Goal: Information Seeking & Learning: Learn about a topic

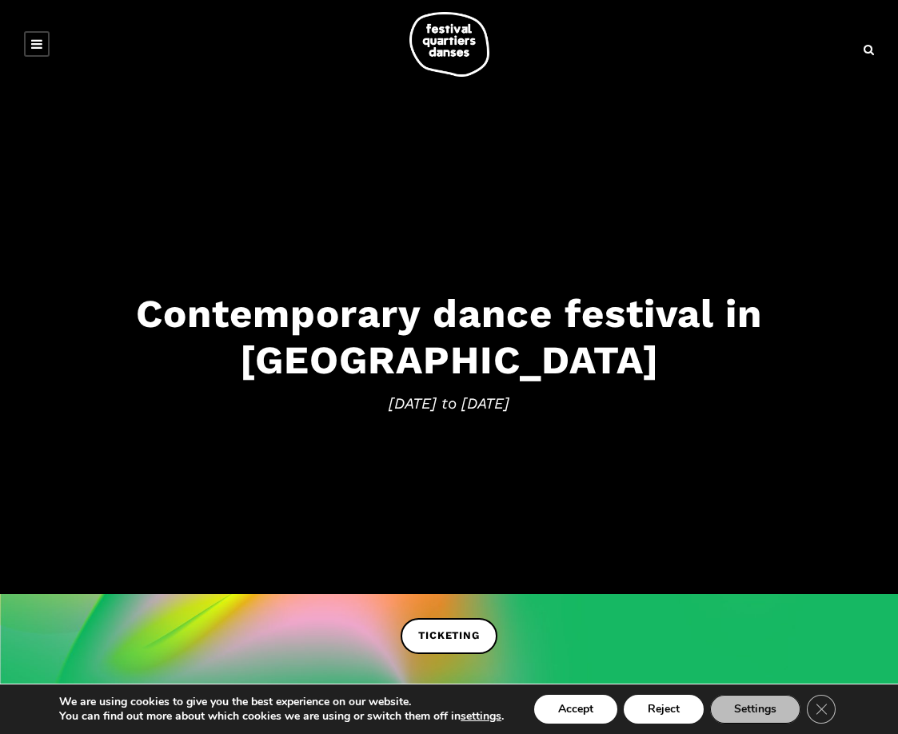
click at [36, 44] on icon at bounding box center [36, 44] width 11 height 13
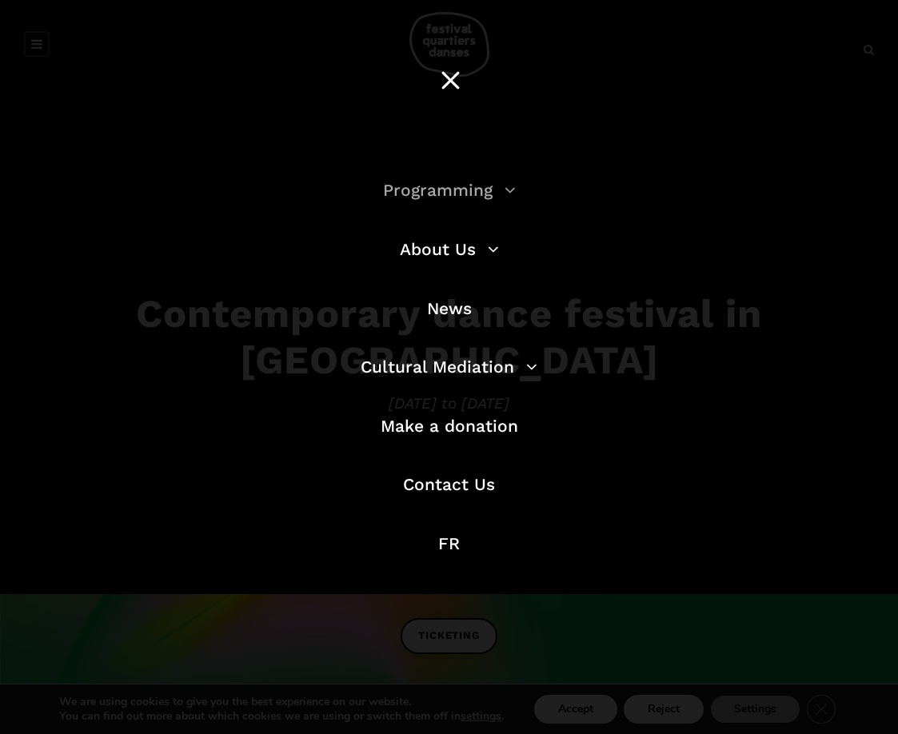
click at [507, 194] on link "Programming" at bounding box center [449, 190] width 133 height 20
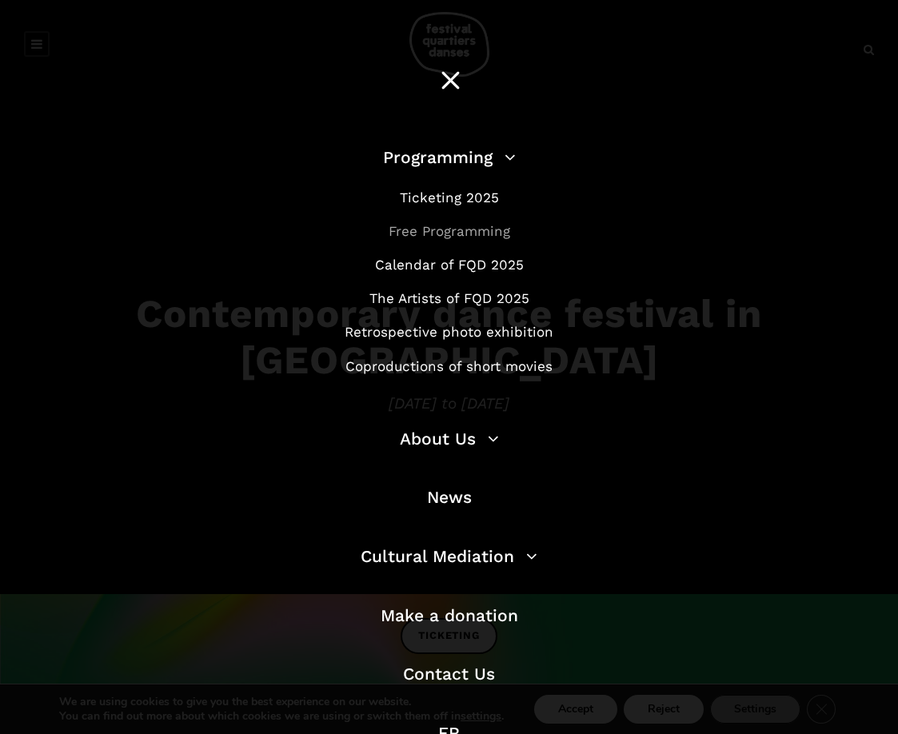
click at [463, 227] on link "Free Programming" at bounding box center [450, 231] width 122 height 16
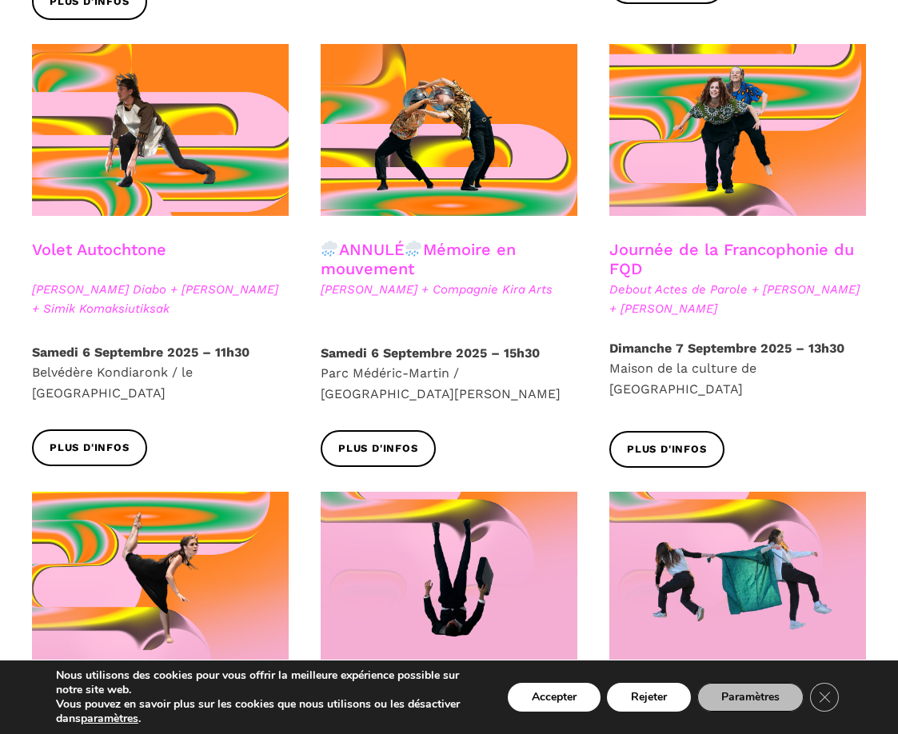
scroll to position [833, 0]
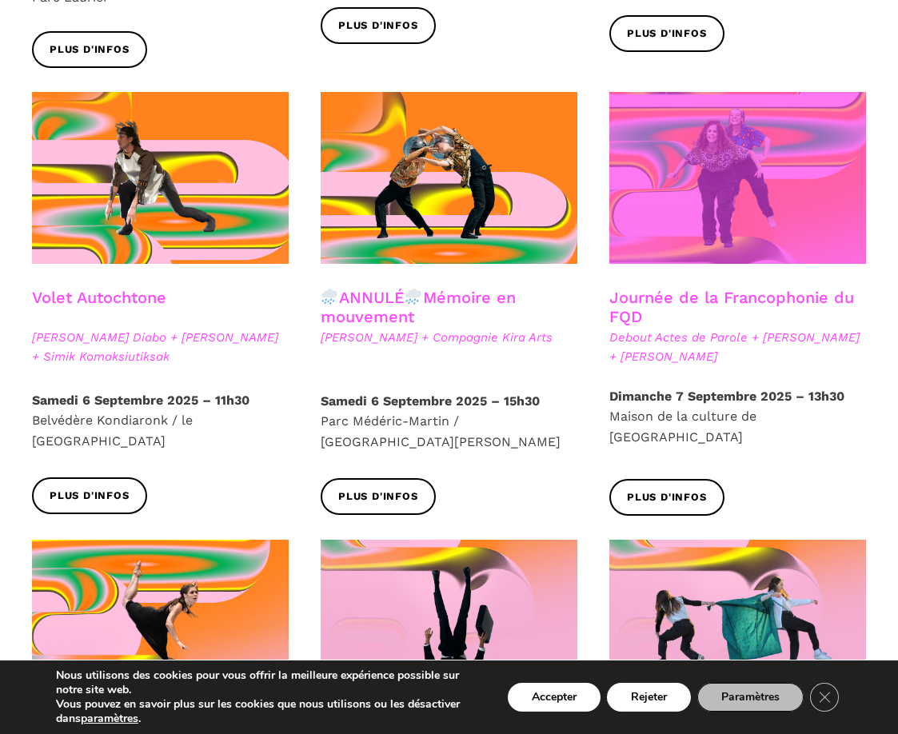
click at [720, 234] on span at bounding box center [737, 178] width 257 height 172
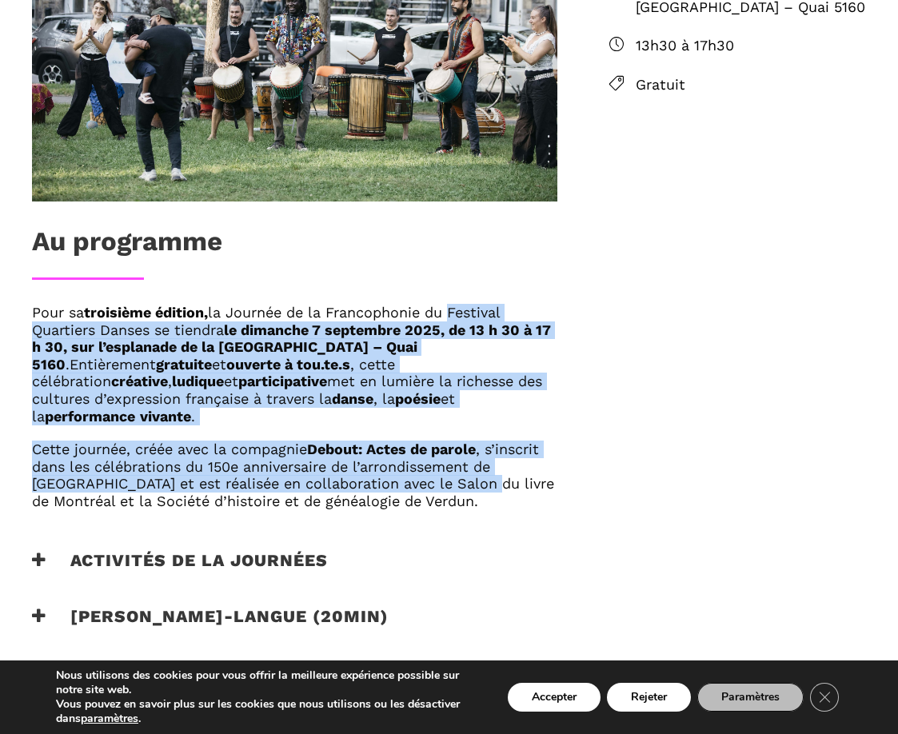
drag, startPoint x: 426, startPoint y: 491, endPoint x: 453, endPoint y: 303, distance: 189.8
click at [453, 303] on div "Au programme Pour sa troisième édition, la Journée de la Francophonie du Festiv…" at bounding box center [294, 312] width 557 height 923
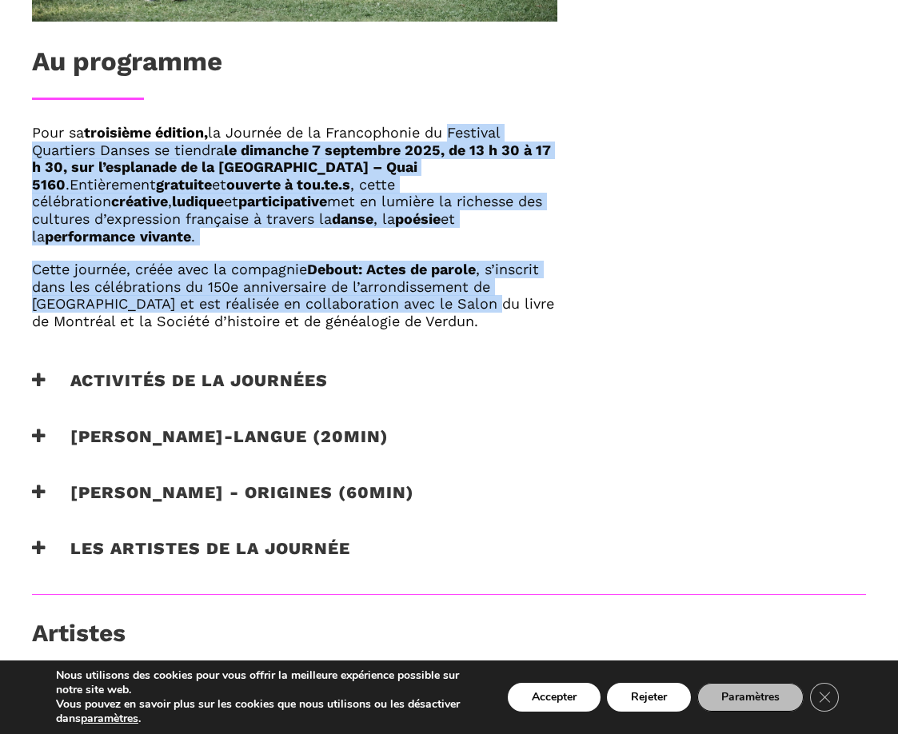
scroll to position [983, 0]
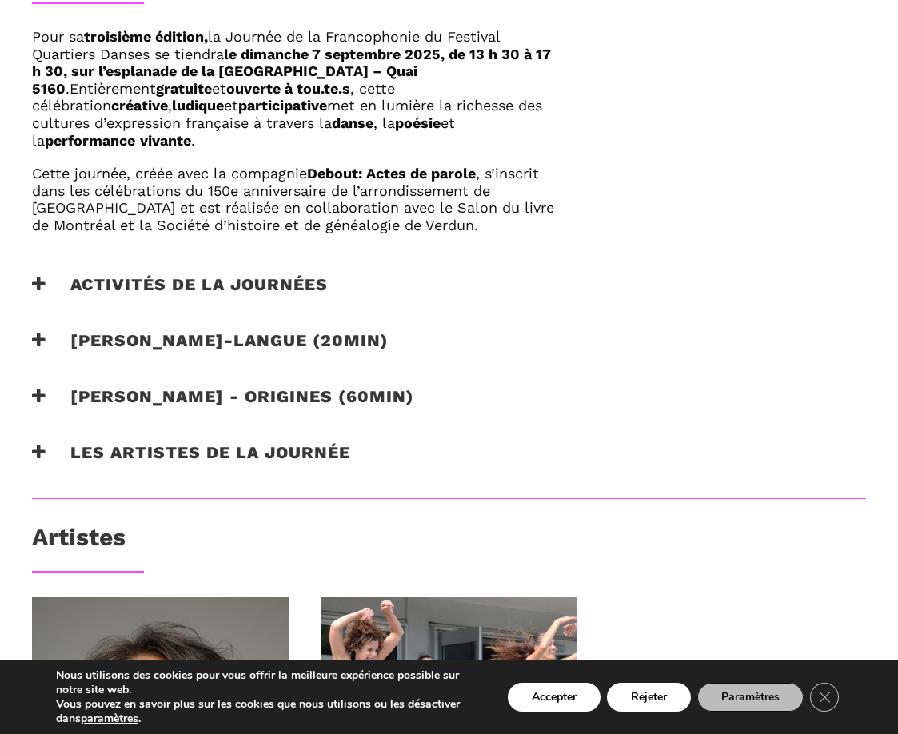
click at [273, 272] on div "Pour sa troisième édition, la Journée de la Francophonie du Festival Quartiers …" at bounding box center [294, 151] width 557 height 246
click at [42, 279] on icon at bounding box center [39, 284] width 14 height 17
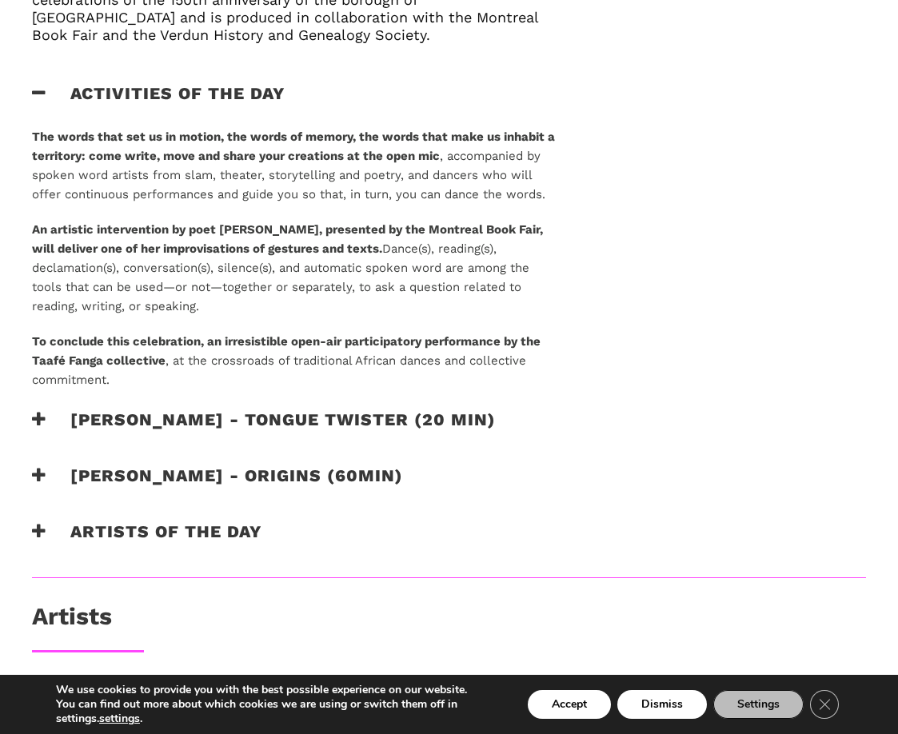
scroll to position [1105, 0]
click at [42, 420] on icon at bounding box center [39, 418] width 14 height 17
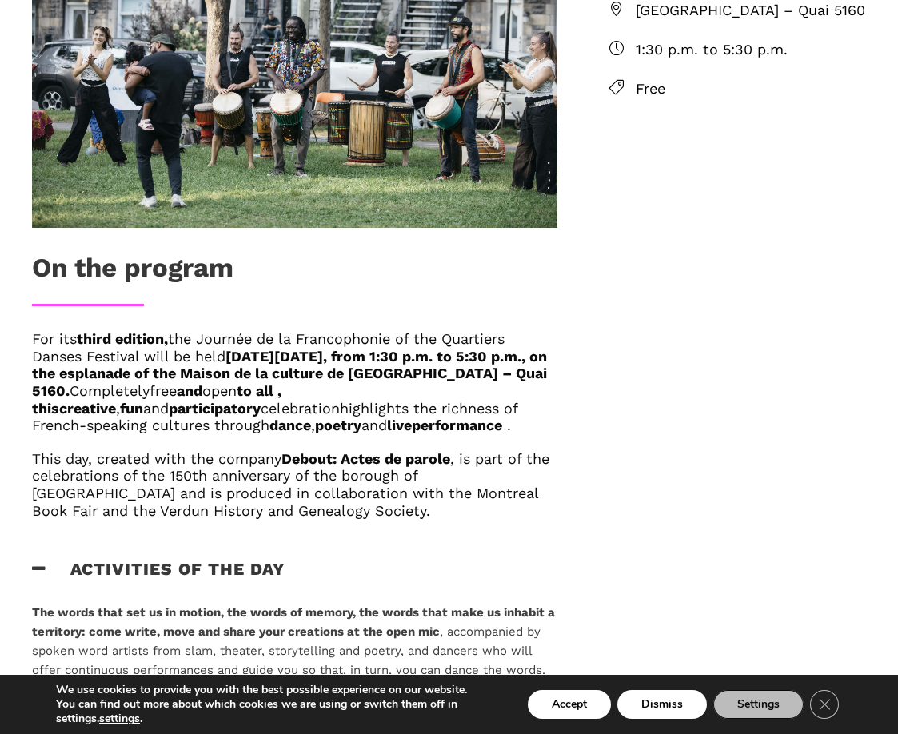
scroll to position [629, 0]
drag, startPoint x: 286, startPoint y: 521, endPoint x: 331, endPoint y: 516, distance: 45.9
click at [331, 516] on div "For its third edition, the Journée de la Francophonie of the Quartiers Danses F…" at bounding box center [294, 444] width 557 height 229
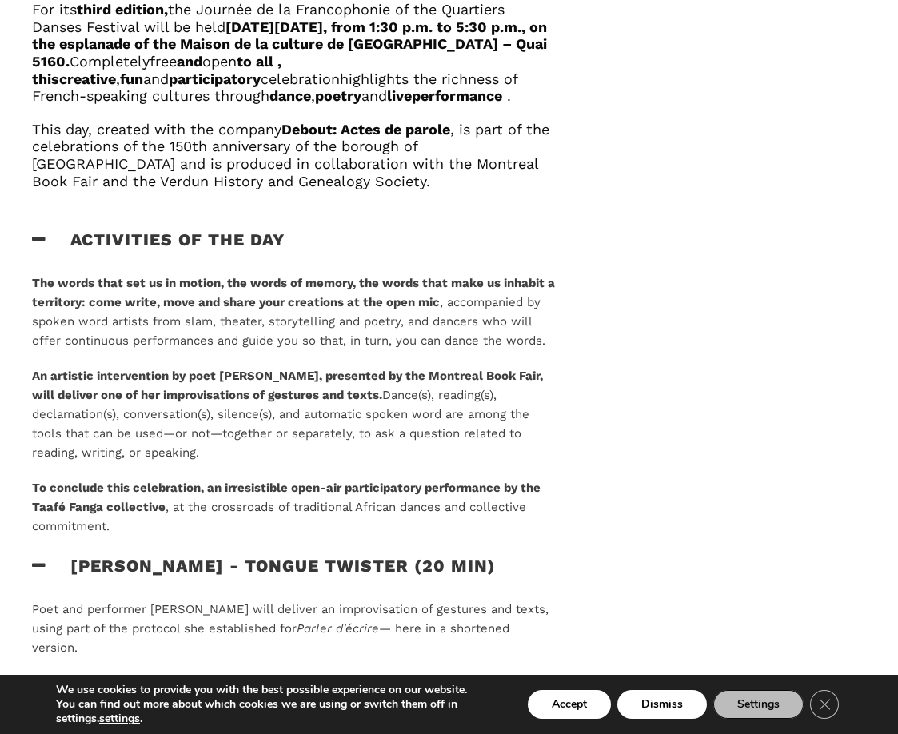
scroll to position [1165, 0]
